Goal: Transaction & Acquisition: Purchase product/service

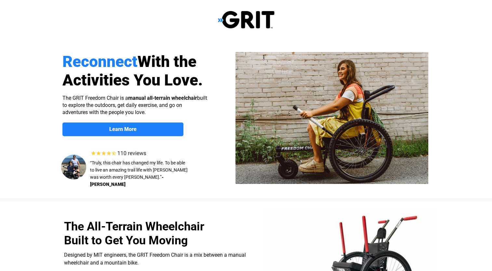
select select "US"
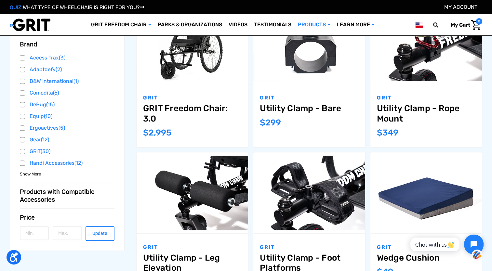
scroll to position [260, 0]
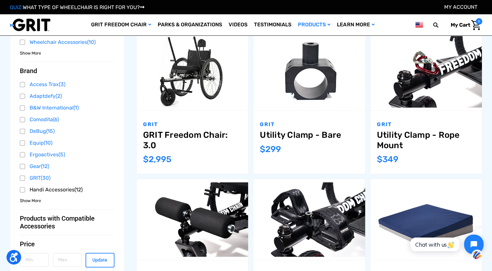
click at [39, 189] on link "Handi Accessories (12)" at bounding box center [67, 190] width 95 height 10
